Goal: Information Seeking & Learning: Learn about a topic

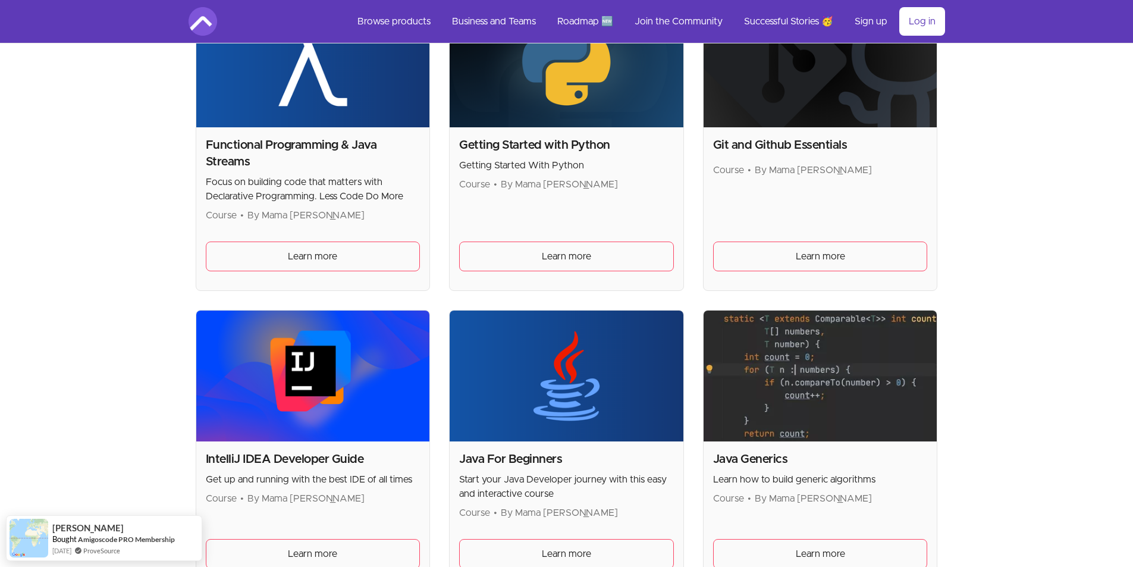
scroll to position [770, 0]
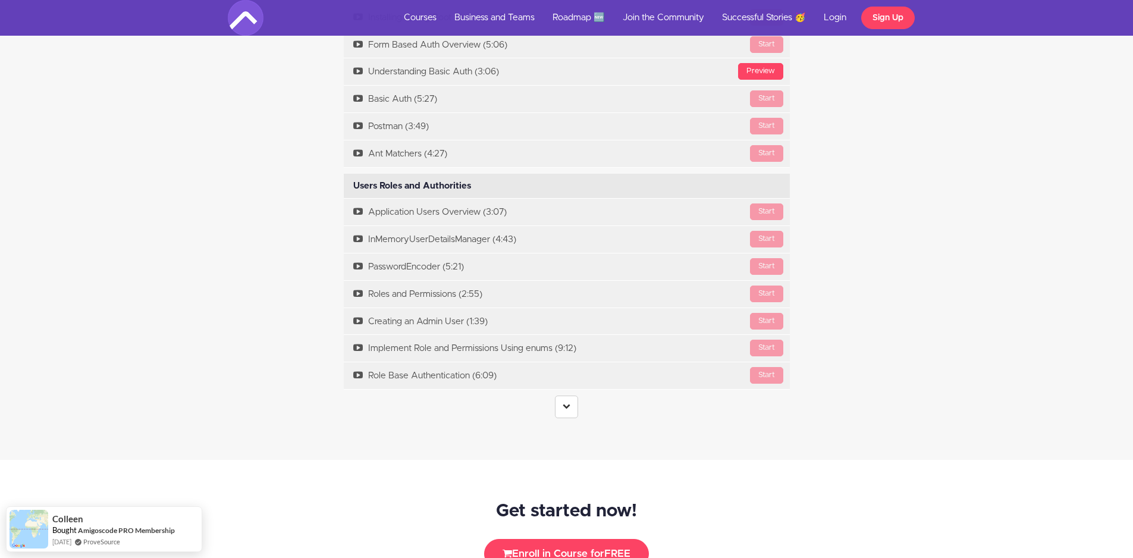
scroll to position [2140, 0]
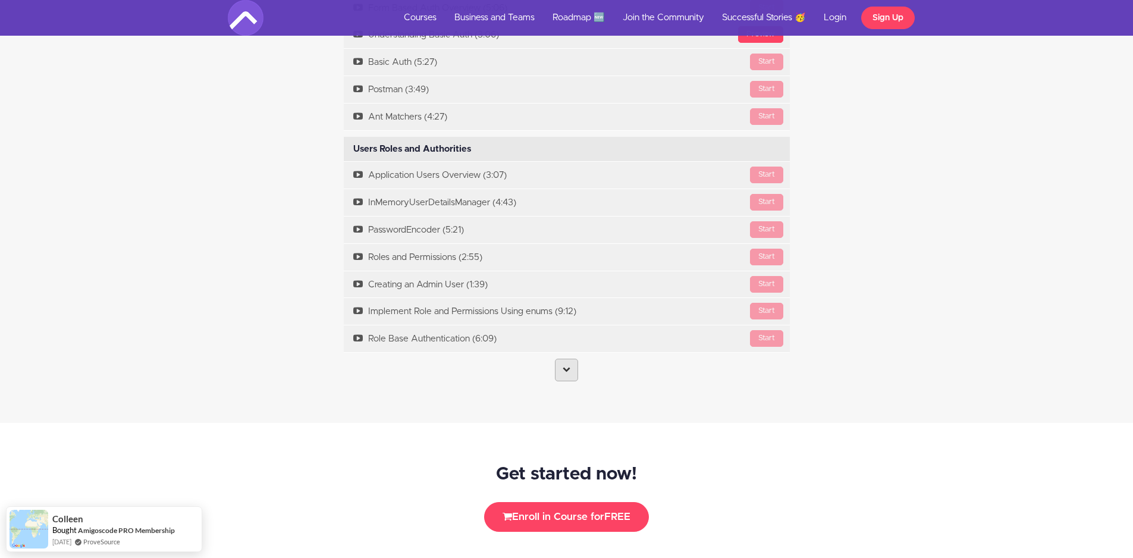
click at [573, 364] on link at bounding box center [566, 370] width 23 height 23
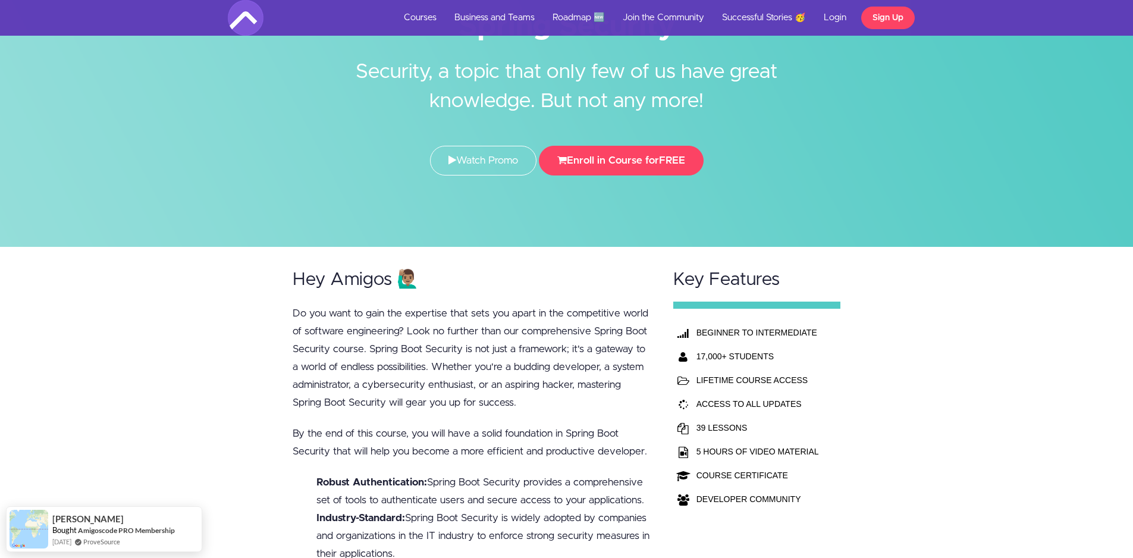
scroll to position [0, 0]
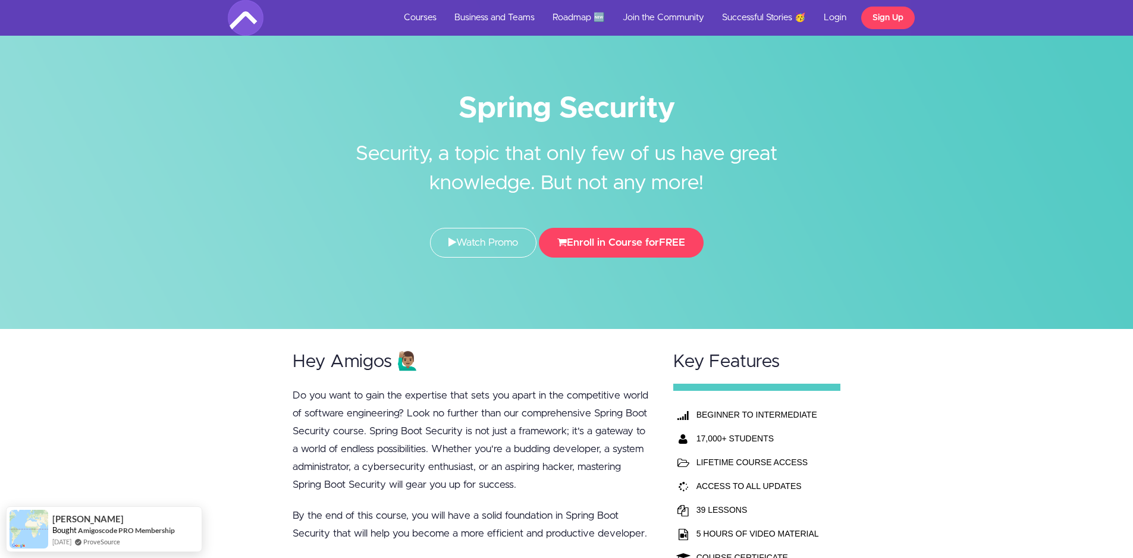
drag, startPoint x: 457, startPoint y: 102, endPoint x: 674, endPoint y: 105, distance: 217.0
click at [674, 105] on h1 "Spring Security" at bounding box center [567, 108] width 678 height 27
copy h1 "Spring Security"
